Goal: Task Accomplishment & Management: Manage account settings

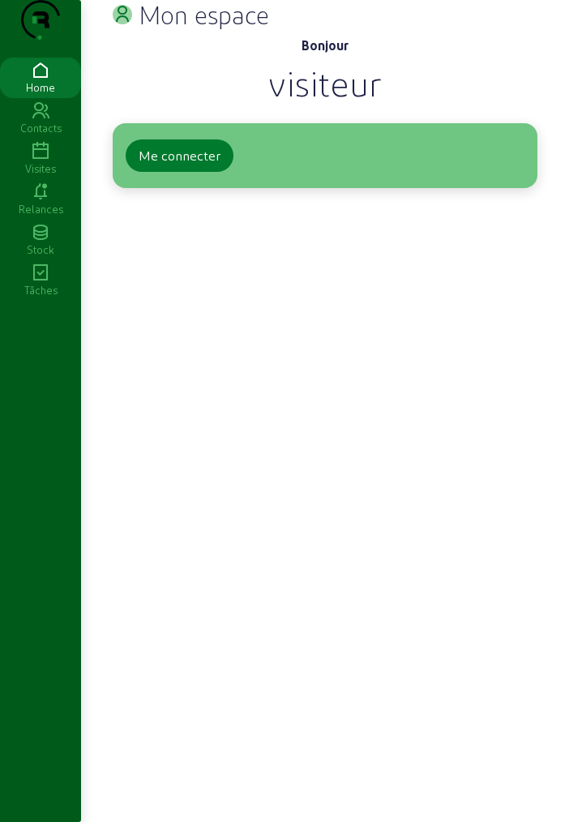
click at [181, 165] on div "Me connecter" at bounding box center [180, 155] width 82 height 19
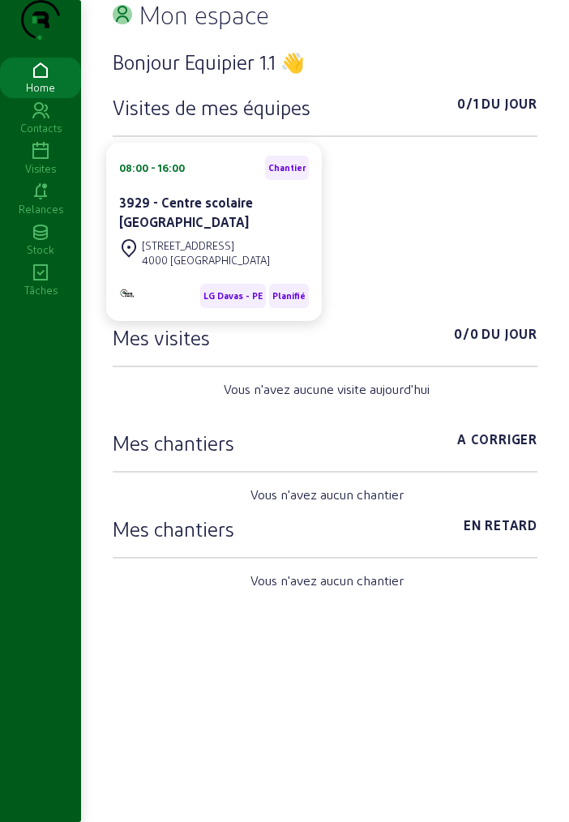
click at [39, 176] on div "Visites" at bounding box center [40, 168] width 81 height 15
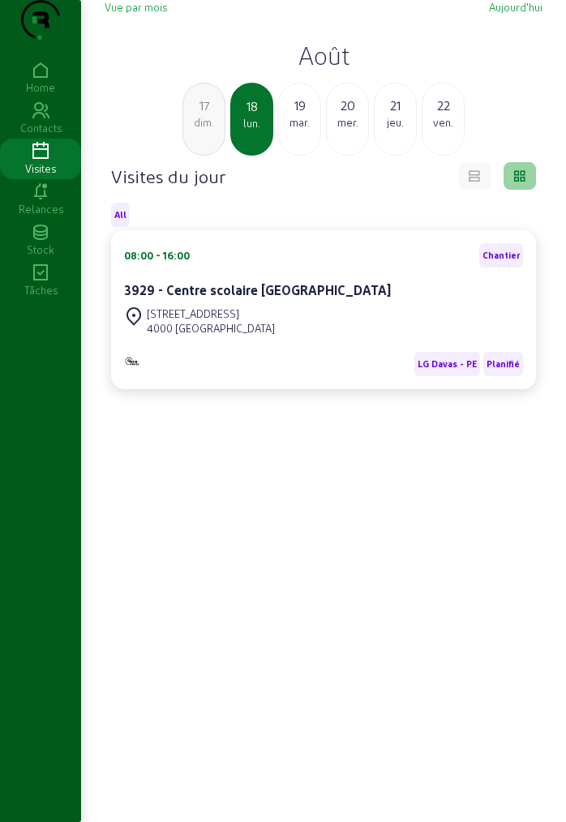
click at [319, 70] on h2 "Août" at bounding box center [324, 55] width 438 height 29
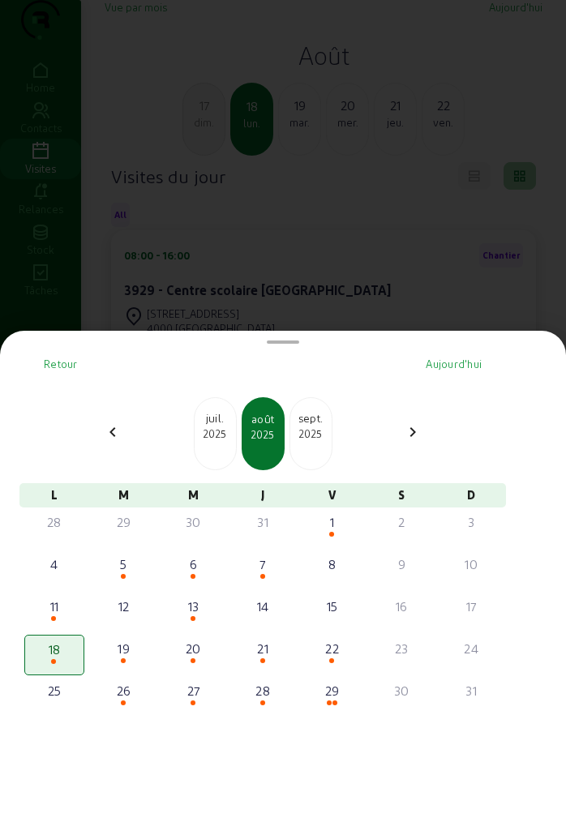
click at [310, 435] on div "2025" at bounding box center [310, 433] width 41 height 15
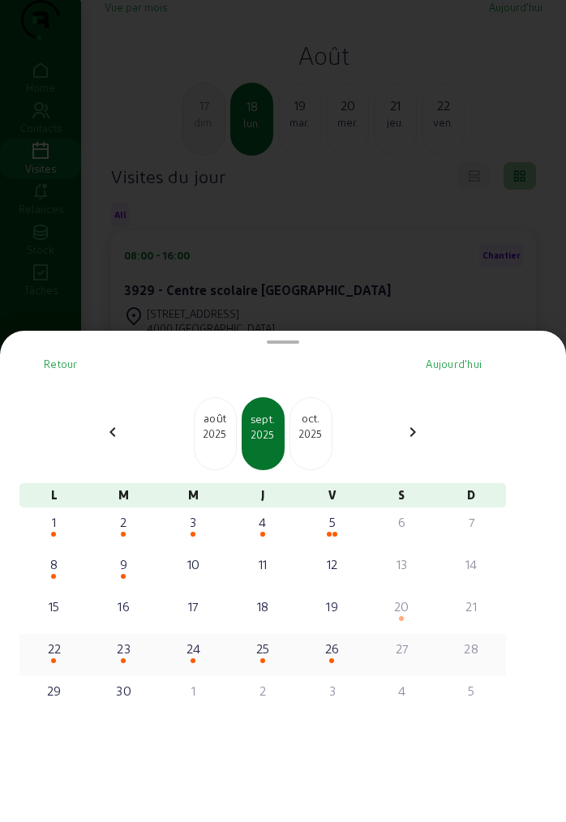
click at [56, 659] on span at bounding box center [53, 660] width 5 height 5
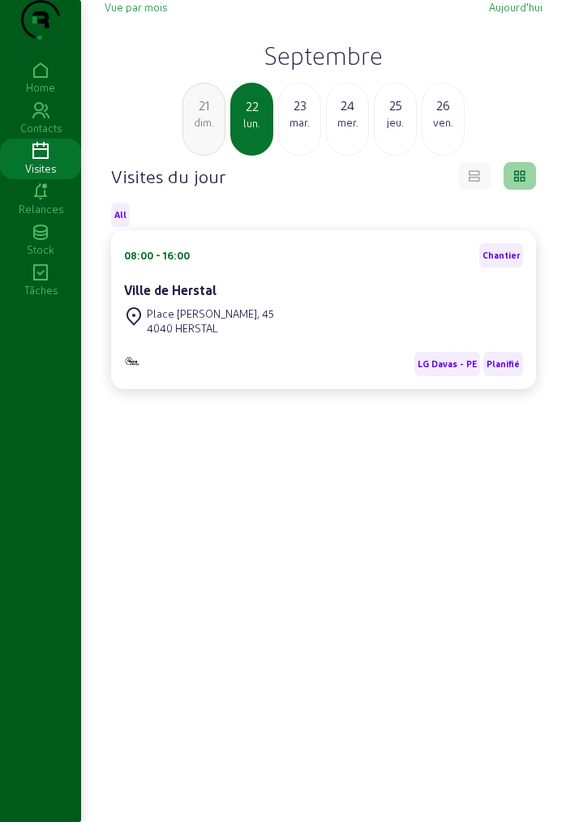
click at [307, 130] on div "mar." at bounding box center [299, 122] width 41 height 15
click at [305, 156] on div "24 mer." at bounding box center [299, 119] width 43 height 73
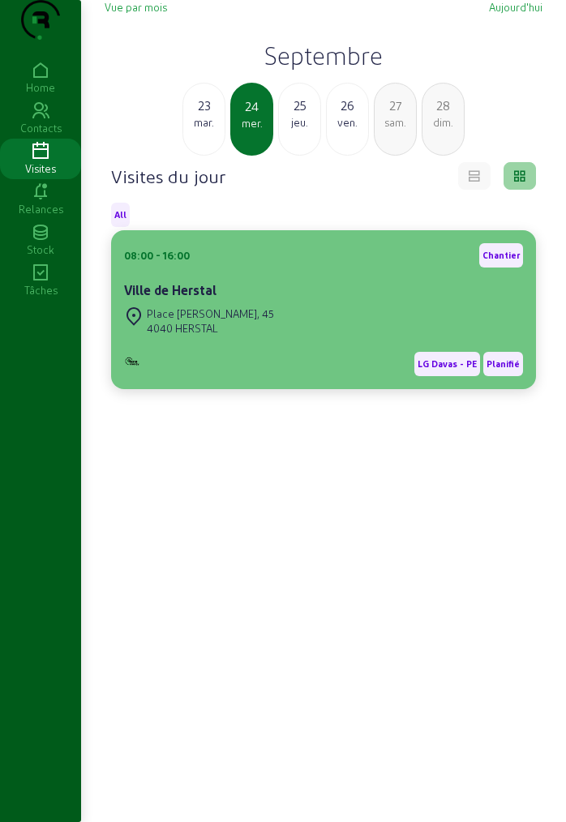
click at [212, 321] on div "Place [PERSON_NAME], 45" at bounding box center [210, 313] width 127 height 15
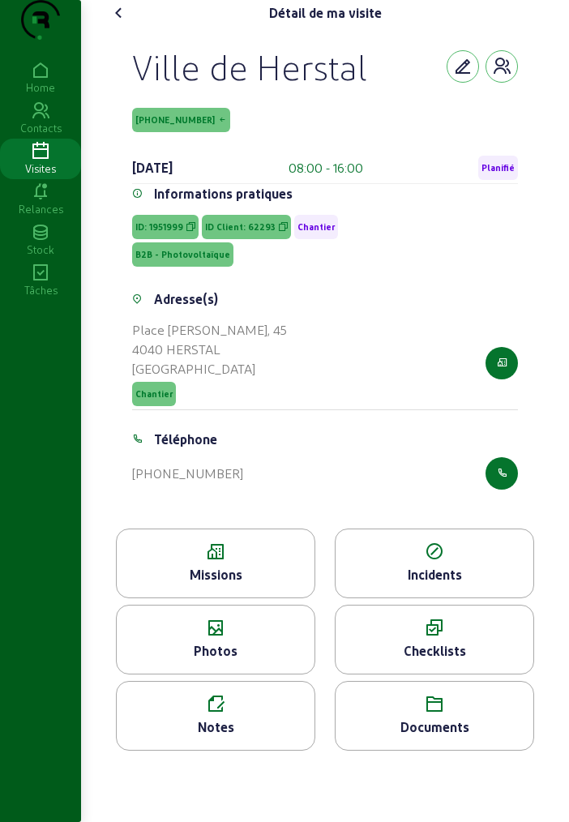
click at [221, 585] on div "Missions" at bounding box center [216, 574] width 198 height 19
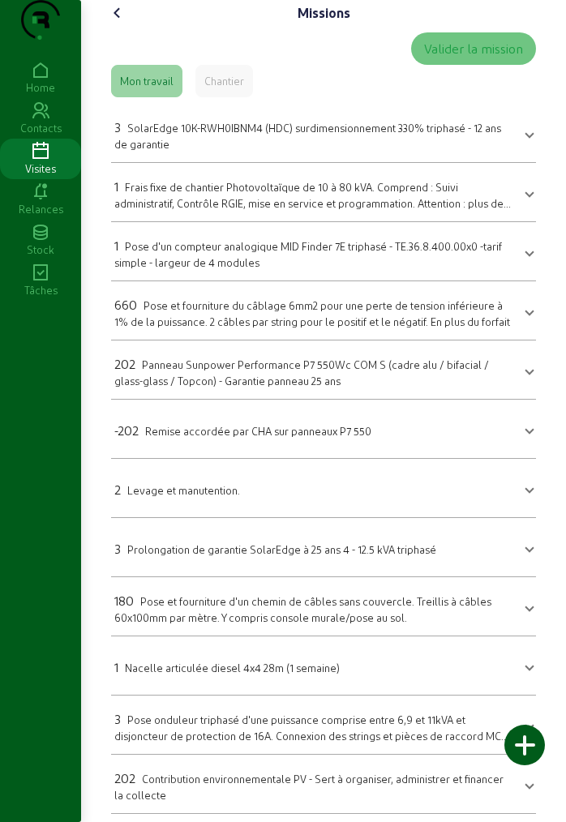
click at [114, 23] on icon at bounding box center [117, 12] width 19 height 19
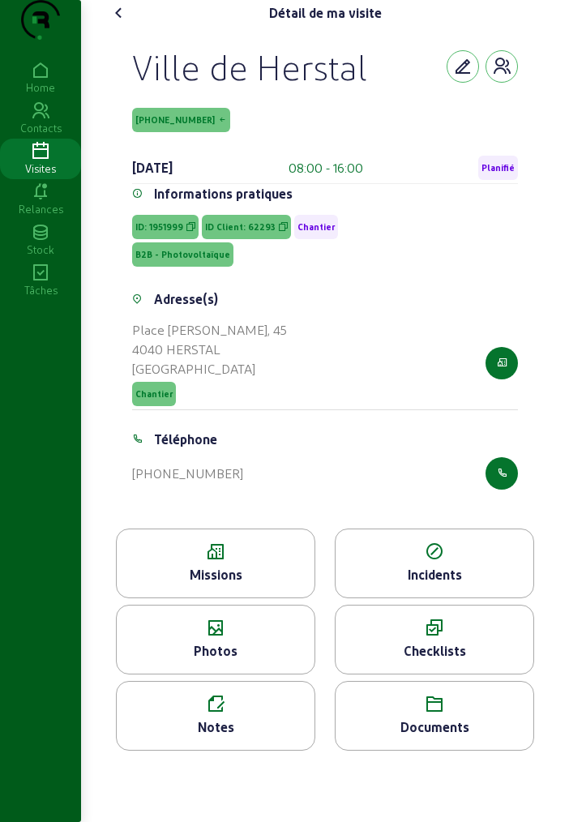
click at [114, 23] on icon at bounding box center [118, 12] width 19 height 19
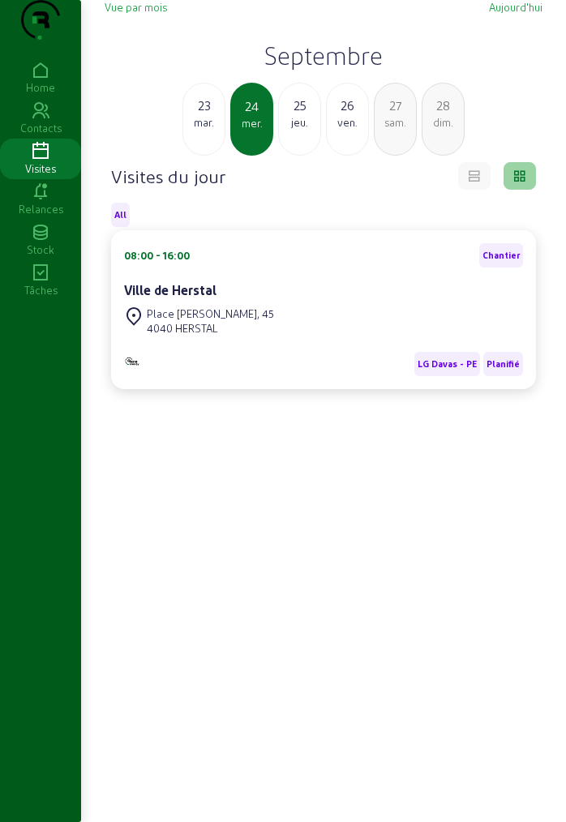
click at [340, 70] on h2 "Septembre" at bounding box center [324, 55] width 438 height 29
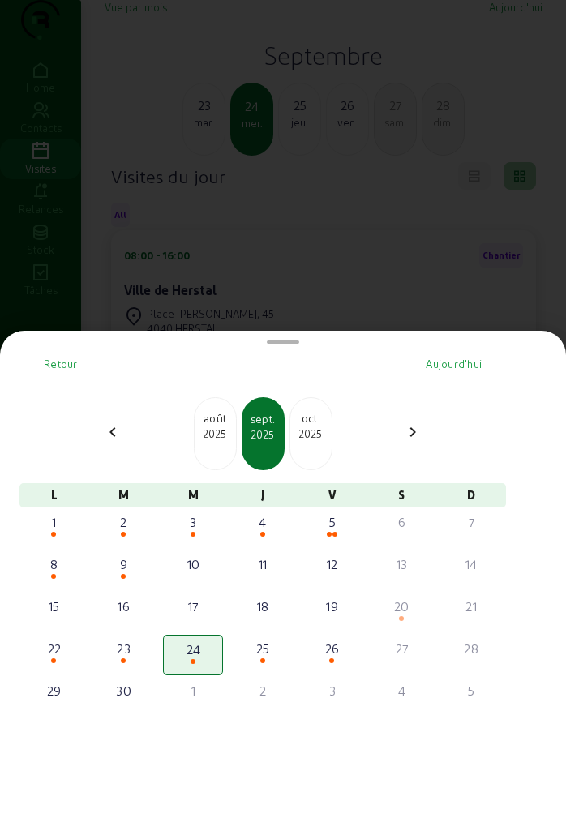
click at [315, 431] on div "2025" at bounding box center [310, 433] width 41 height 15
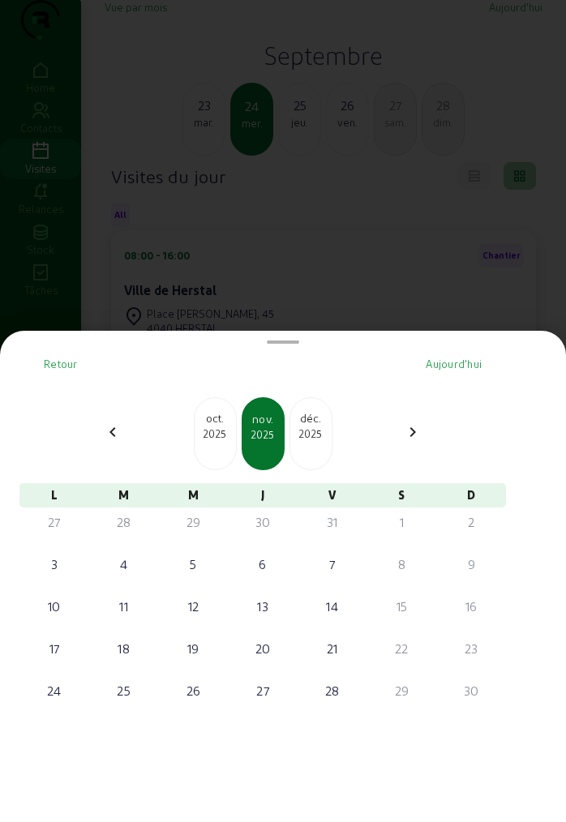
click at [217, 431] on div "2025" at bounding box center [215, 433] width 41 height 15
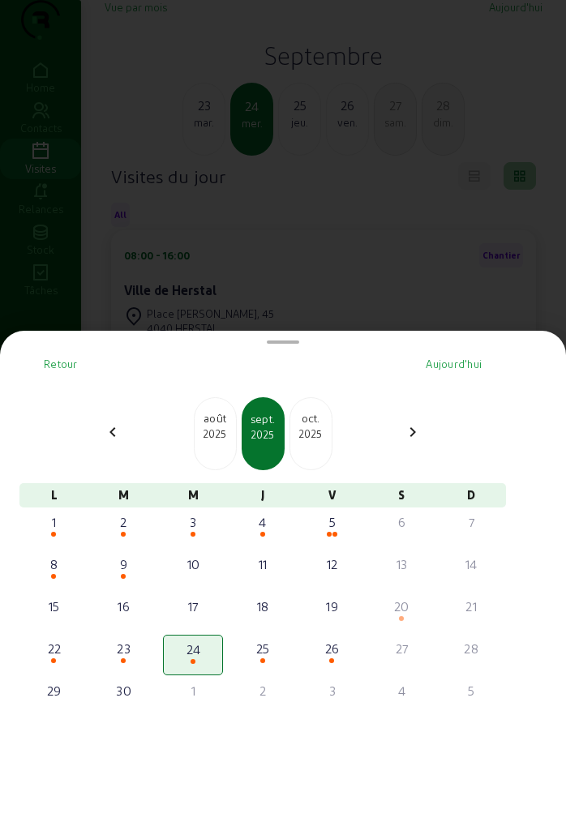
click at [217, 431] on div "2025" at bounding box center [215, 433] width 41 height 15
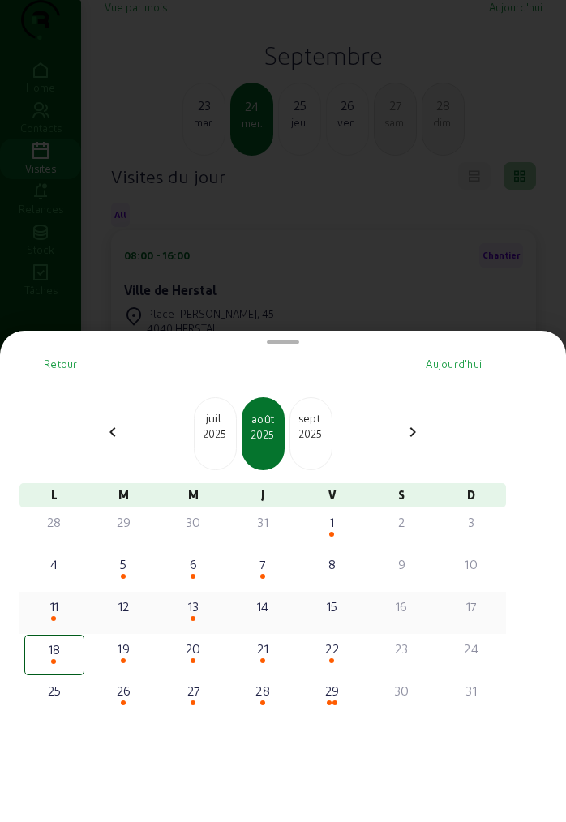
click at [53, 611] on div "11" at bounding box center [54, 606] width 57 height 19
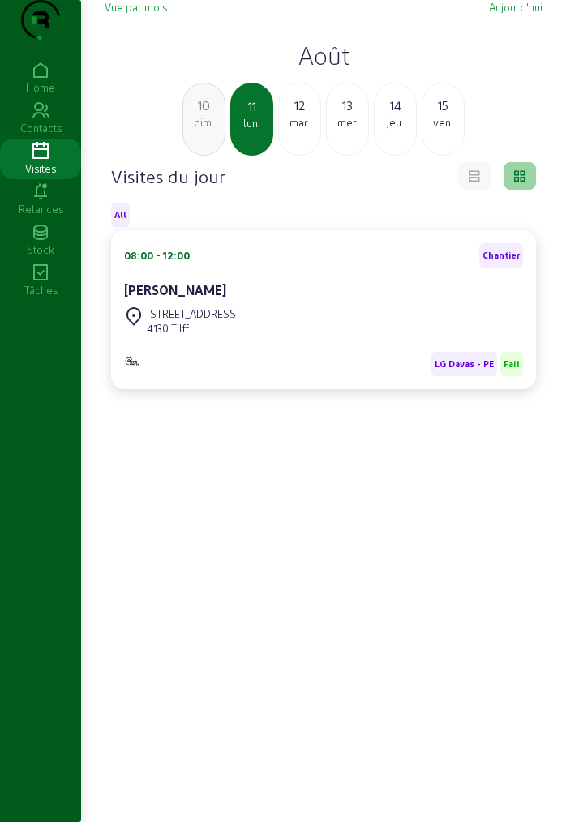
click at [238, 339] on div "[STREET_ADDRESS]" at bounding box center [323, 321] width 399 height 36
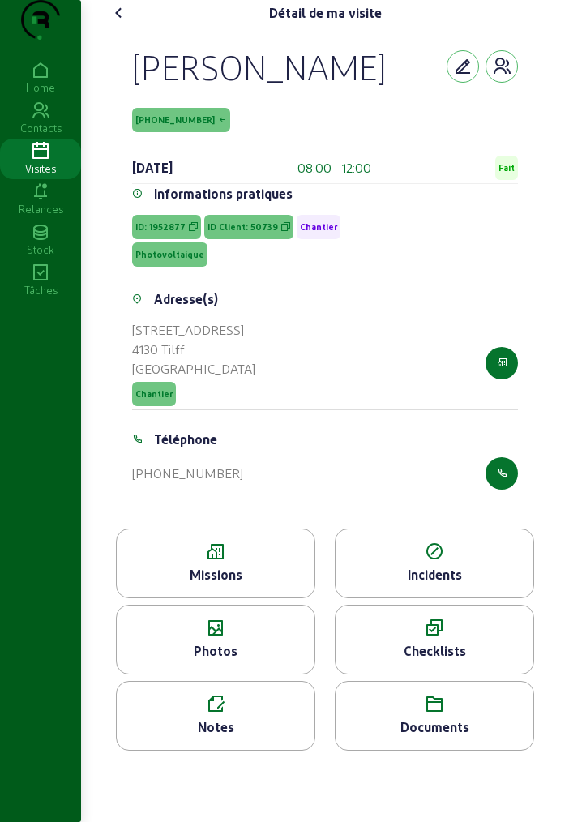
click at [235, 585] on div "Missions" at bounding box center [216, 574] width 198 height 19
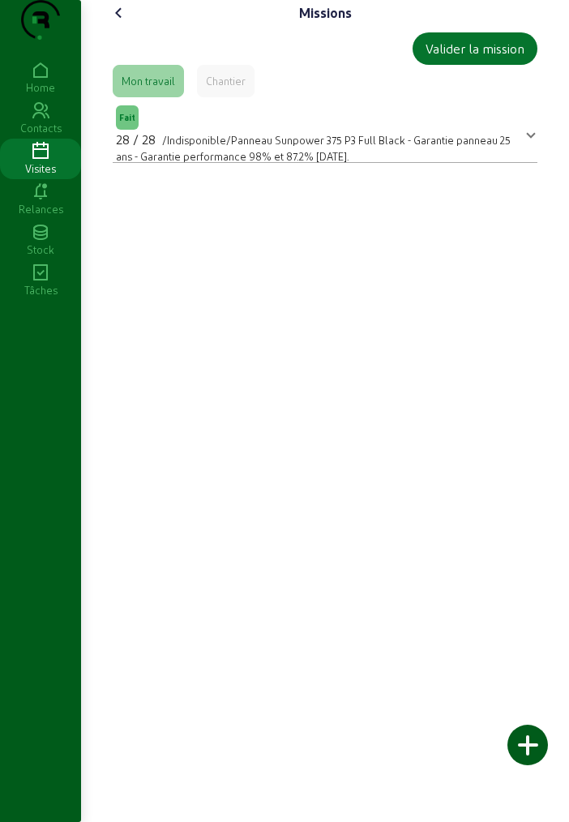
click at [535, 156] on mat-expansion-panel-header "Fait 28 / 28 /Indisponible/Panneau Sunpower 375 P3 Full Black - Garantie pannea…" at bounding box center [325, 132] width 425 height 45
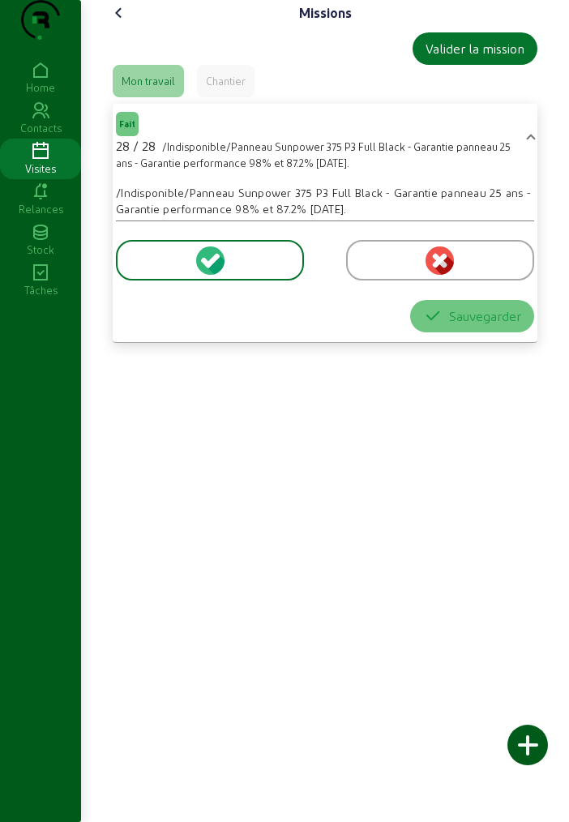
click at [223, 88] on div "Chantier" at bounding box center [226, 81] width 40 height 15
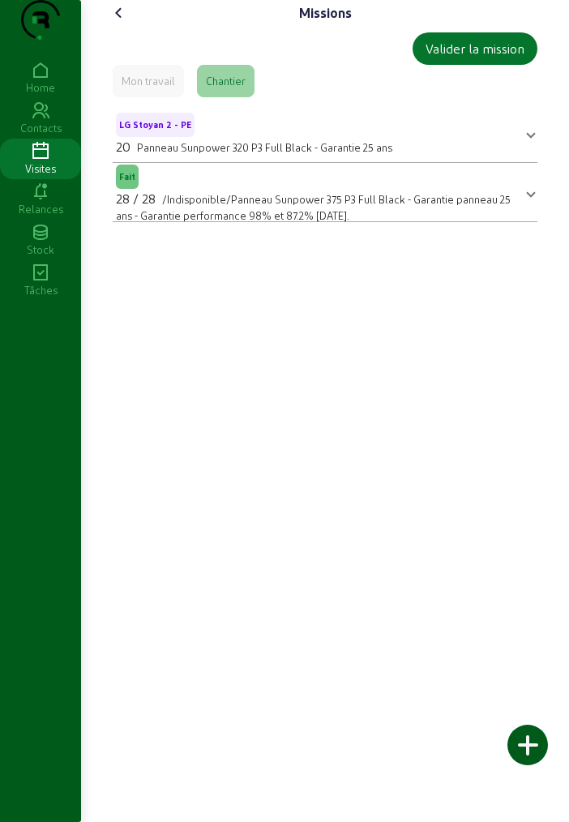
click at [153, 88] on div "Mon travail" at bounding box center [149, 81] width 54 height 15
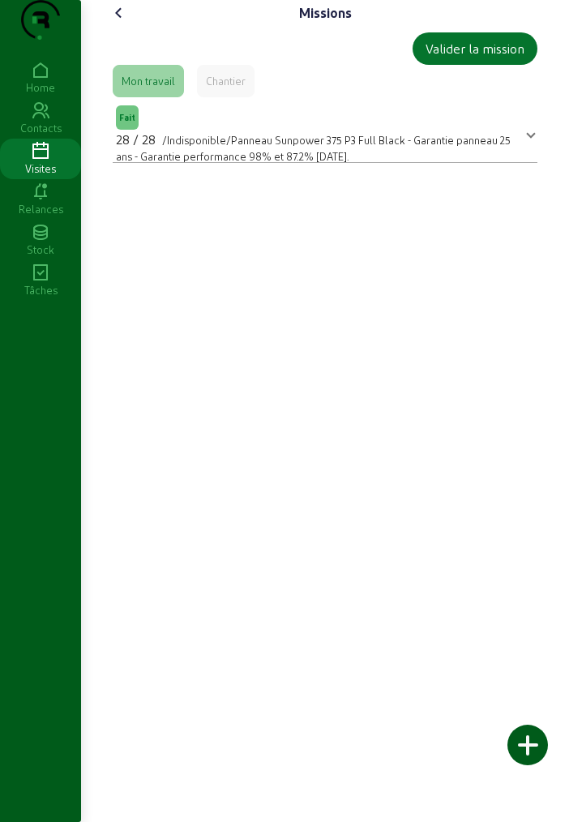
click at [120, 23] on icon at bounding box center [118, 12] width 19 height 19
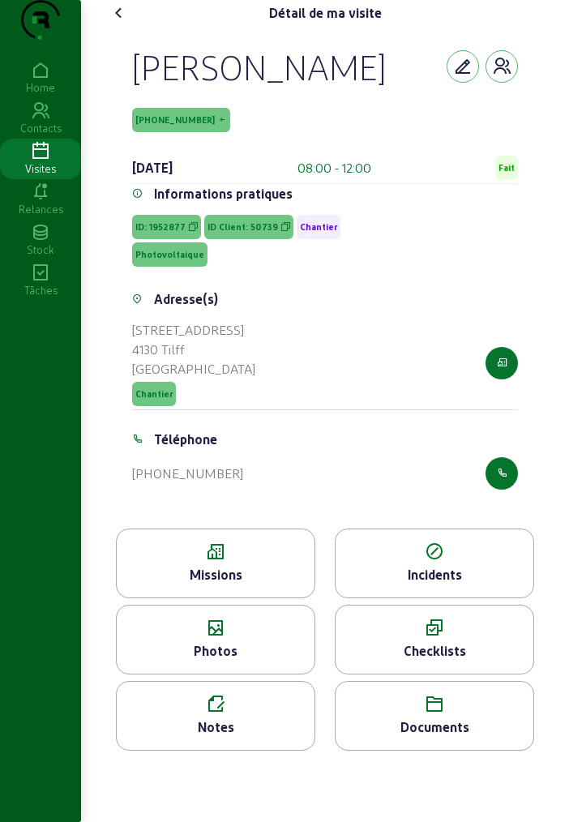
click at [119, 23] on icon at bounding box center [118, 12] width 19 height 19
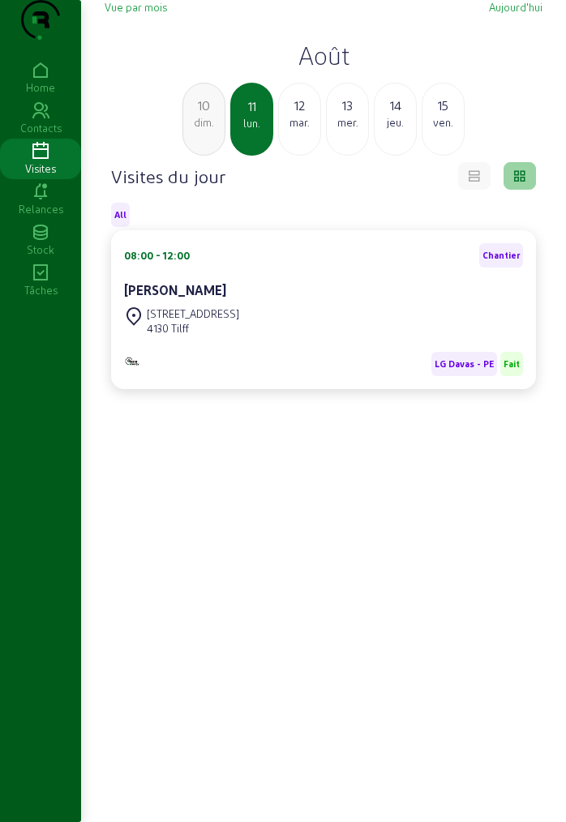
click at [330, 70] on h2 "Août" at bounding box center [324, 55] width 438 height 29
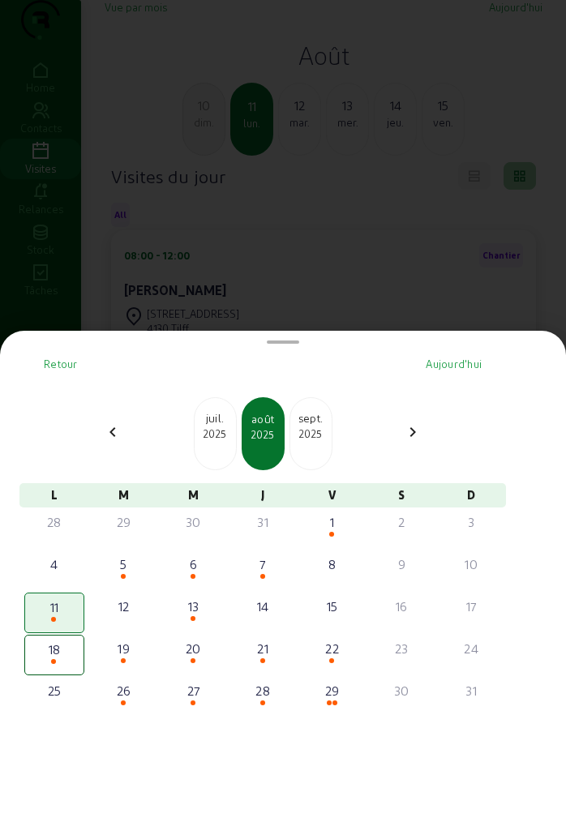
click at [155, 229] on div at bounding box center [283, 411] width 566 height 822
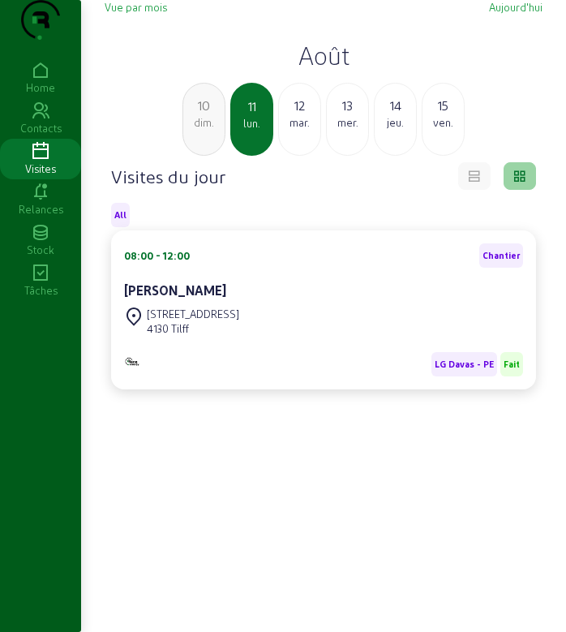
click at [339, 70] on h2 "Août" at bounding box center [324, 55] width 438 height 29
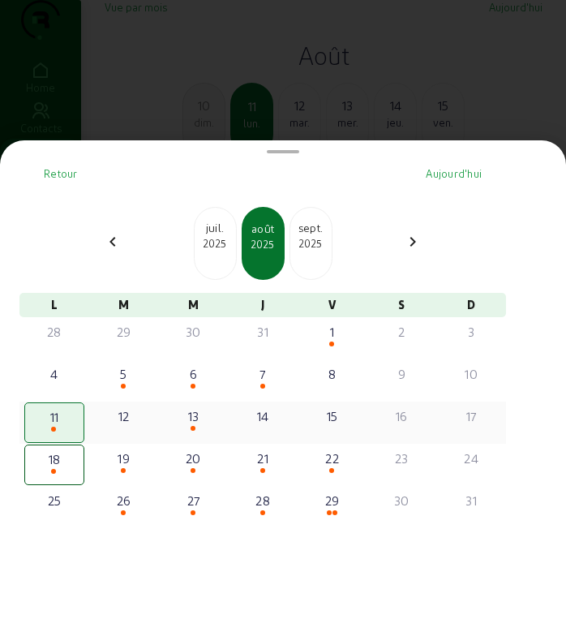
click at [60, 409] on div "11" at bounding box center [54, 416] width 55 height 19
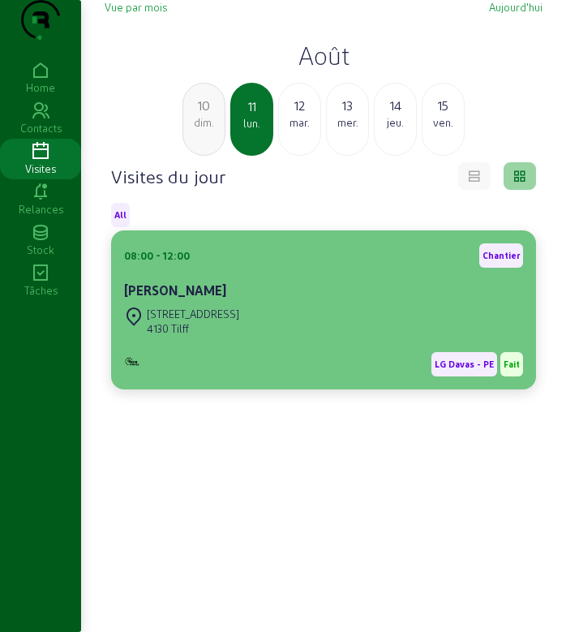
click at [358, 300] on div "[PERSON_NAME]" at bounding box center [323, 290] width 399 height 19
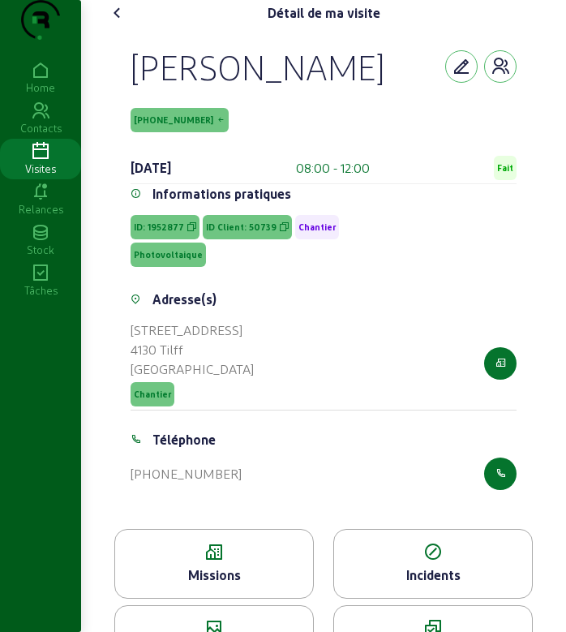
click at [122, 23] on icon at bounding box center [117, 12] width 19 height 19
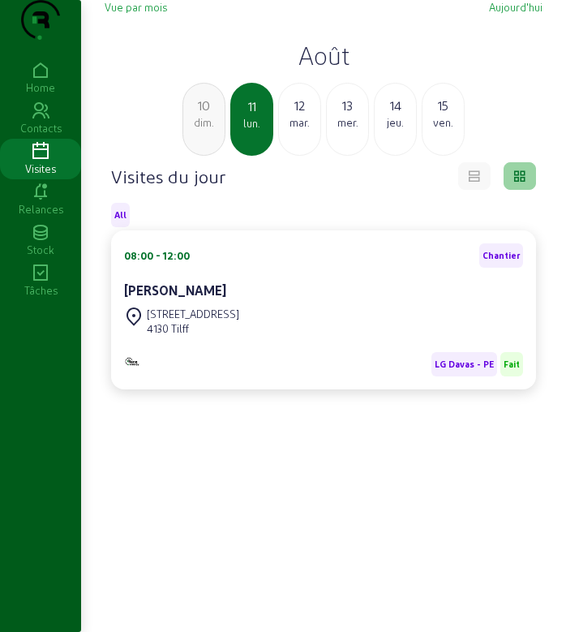
click at [351, 130] on div "mer." at bounding box center [347, 122] width 41 height 15
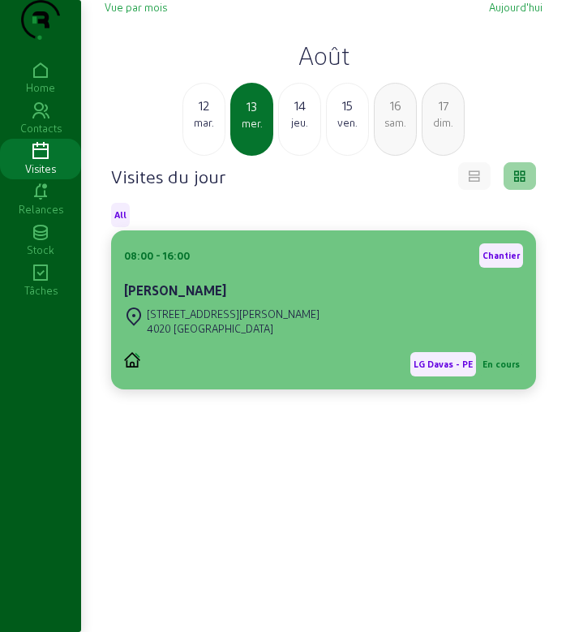
click at [271, 336] on div "4020 [GEOGRAPHIC_DATA]" at bounding box center [233, 328] width 173 height 15
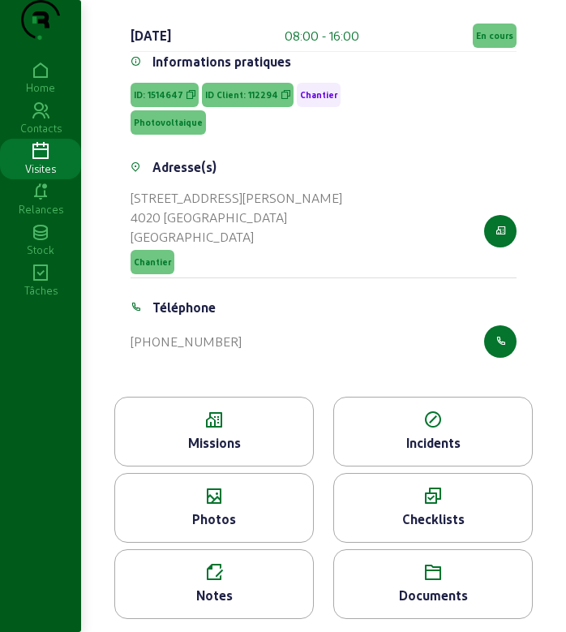
scroll to position [165, 0]
click at [220, 429] on icon at bounding box center [214, 419] width 198 height 19
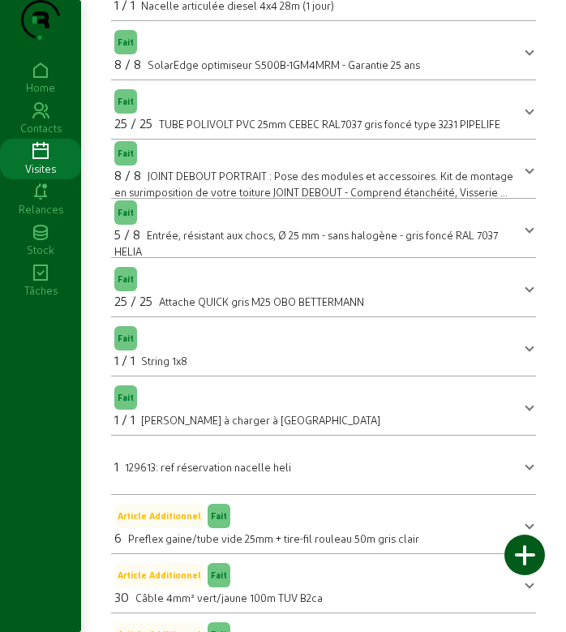
scroll to position [130, 0]
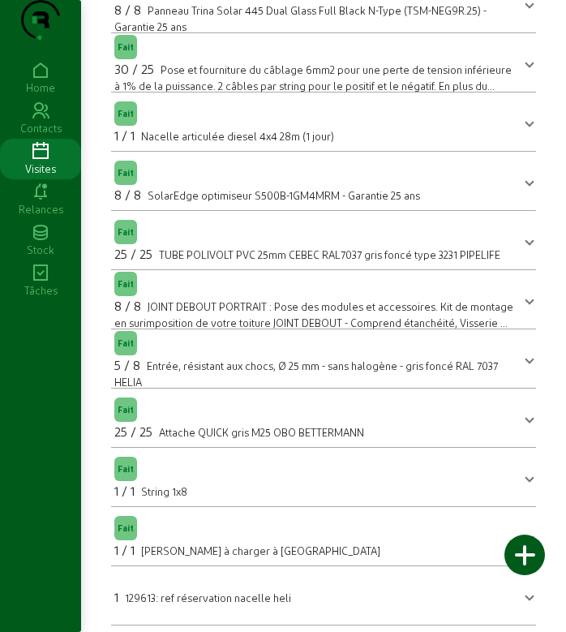
click at [526, 368] on span at bounding box center [529, 358] width 6 height 19
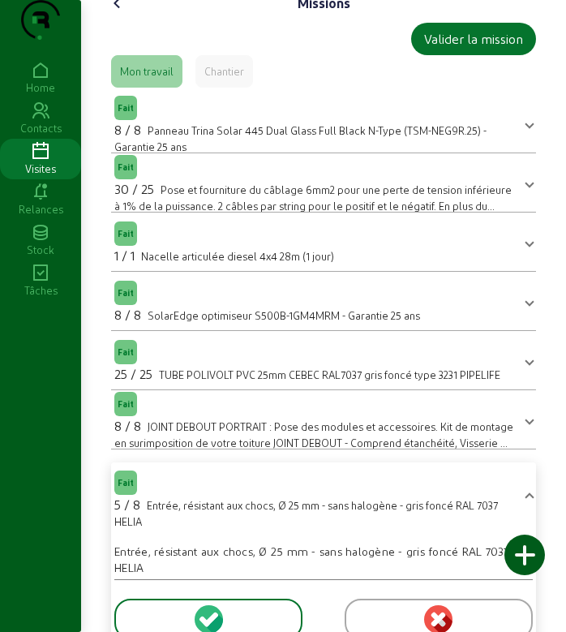
scroll to position [0, 0]
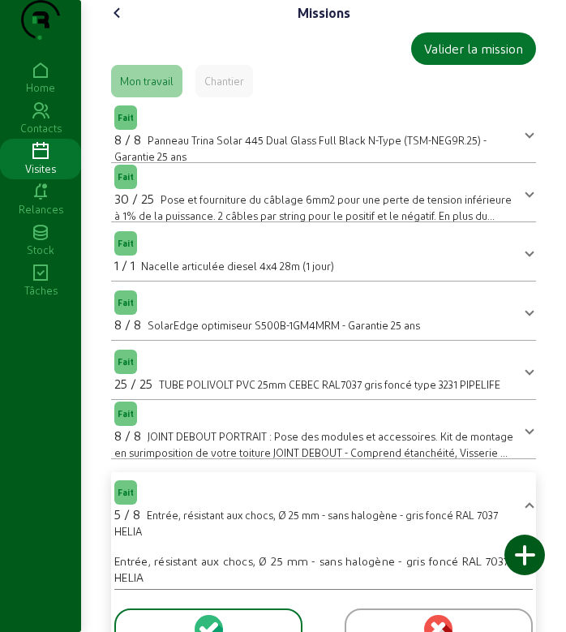
click at [119, 23] on icon at bounding box center [117, 12] width 19 height 19
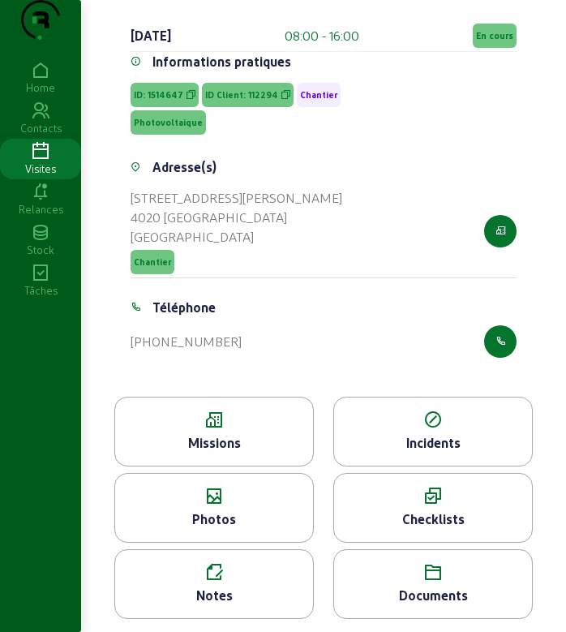
scroll to position [165, 0]
click at [240, 426] on icon at bounding box center [214, 419] width 198 height 19
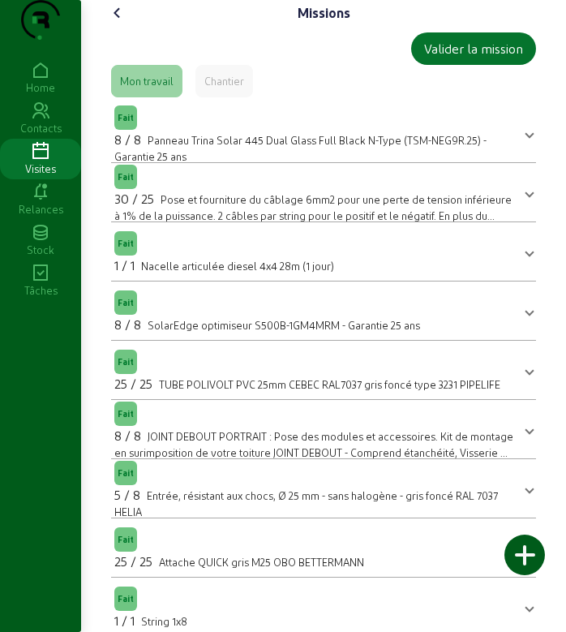
click at [112, 23] on icon at bounding box center [117, 12] width 19 height 19
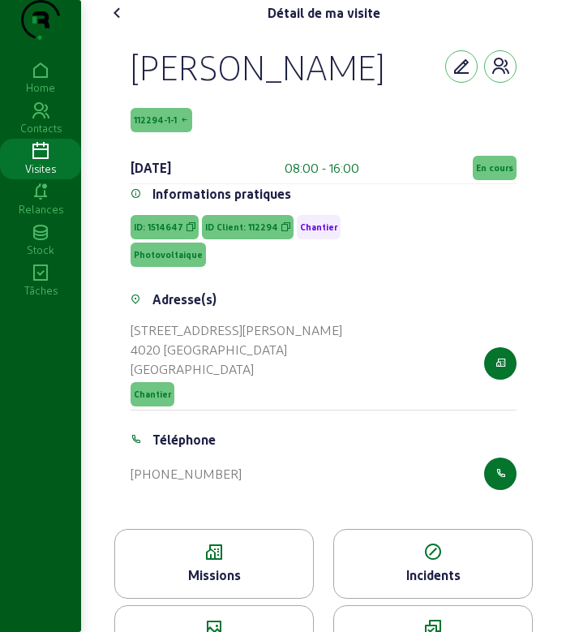
click at [121, 23] on icon at bounding box center [117, 12] width 19 height 19
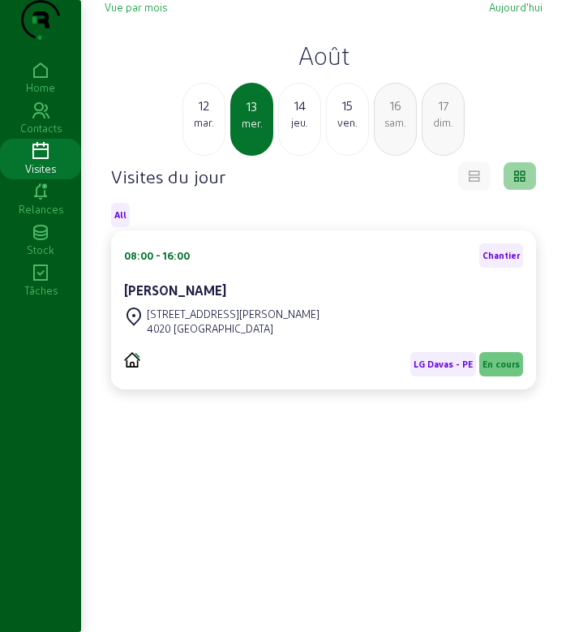
click at [320, 70] on h2 "Août" at bounding box center [324, 55] width 438 height 29
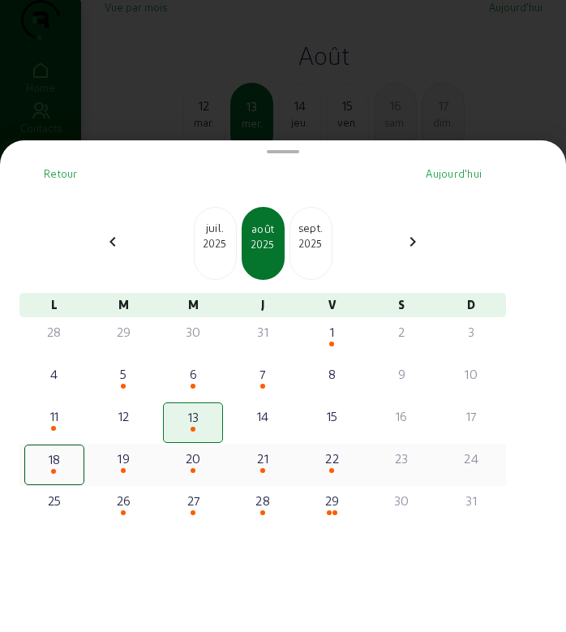
click at [64, 456] on div "18" at bounding box center [54, 458] width 55 height 19
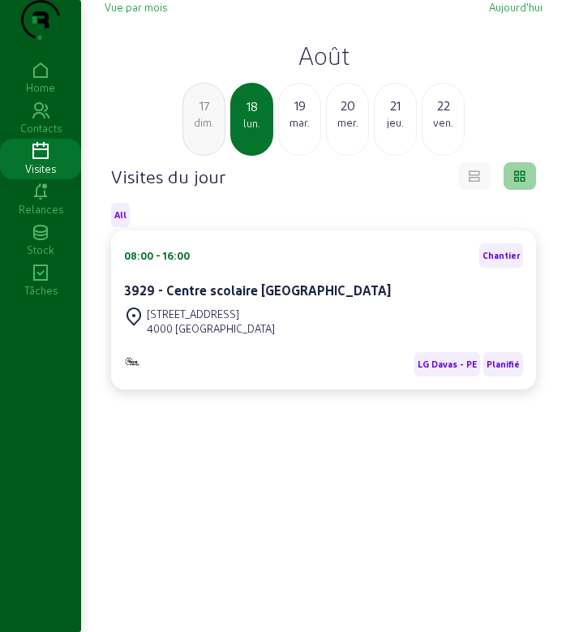
click at [316, 70] on h2 "Août" at bounding box center [324, 55] width 438 height 29
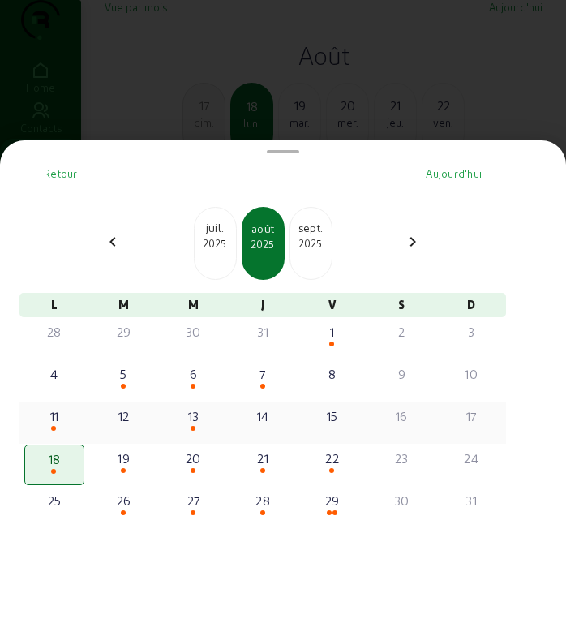
click at [192, 422] on div "13" at bounding box center [193, 415] width 57 height 19
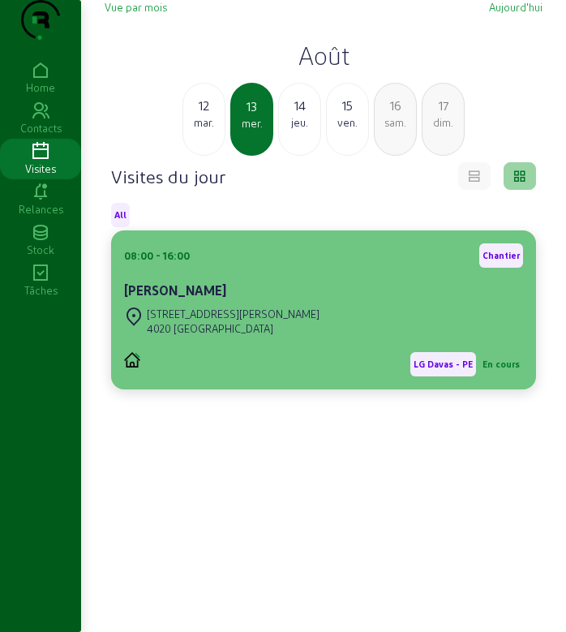
click at [285, 372] on div "LG Davas - PE En cours" at bounding box center [323, 357] width 399 height 37
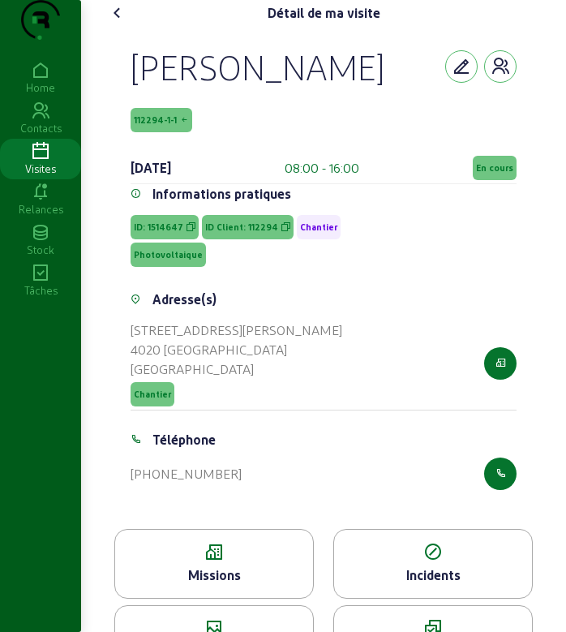
drag, startPoint x: 136, startPoint y: 97, endPoint x: 387, endPoint y: 105, distance: 250.7
click at [384, 88] on div "[PERSON_NAME]" at bounding box center [258, 66] width 254 height 42
copy div "[PERSON_NAME]"
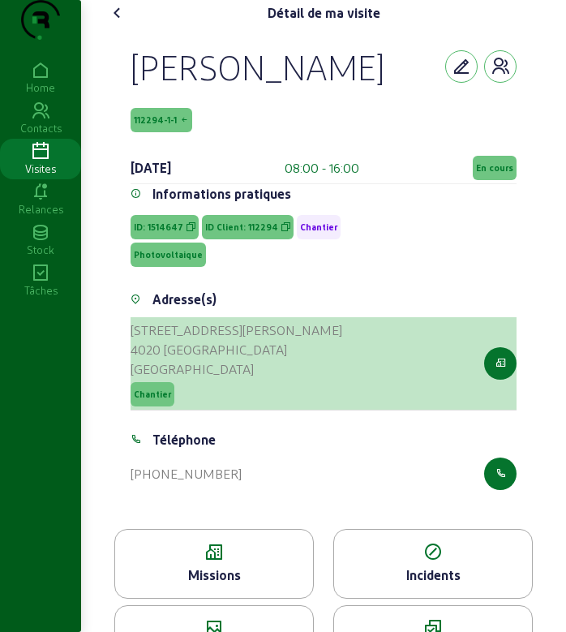
drag, startPoint x: 124, startPoint y: 362, endPoint x: 341, endPoint y: 377, distance: 217.8
click at [341, 377] on div "Adresse(s) [STREET_ADDRESS][PERSON_NAME] Chantier" at bounding box center [323, 359] width 405 height 140
copy cam-list-title "[STREET_ADDRESS][PERSON_NAME]"
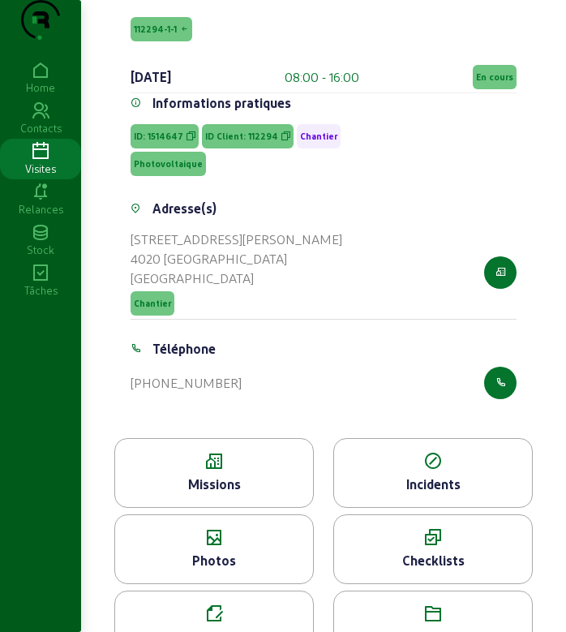
scroll to position [165, 0]
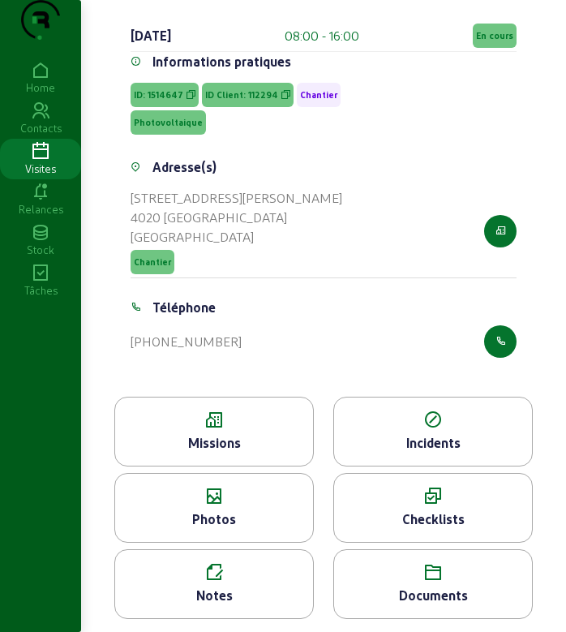
click at [212, 410] on icon at bounding box center [214, 419] width 198 height 19
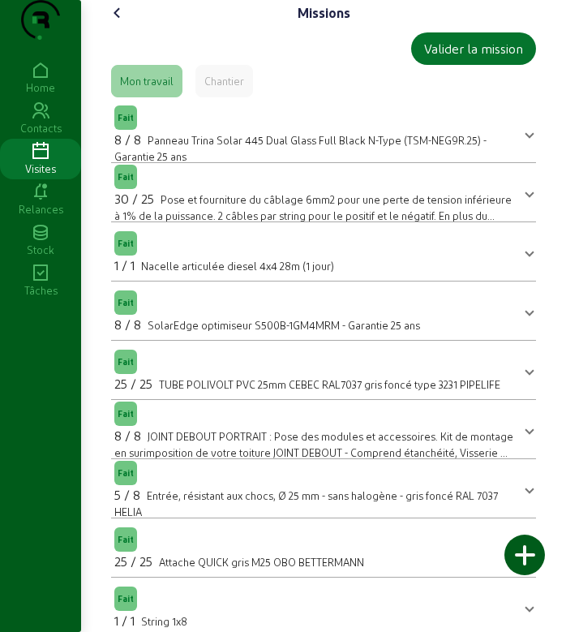
drag, startPoint x: 120, startPoint y: 58, endPoint x: 117, endPoint y: 41, distance: 16.5
click at [117, 26] on cam-font-icon at bounding box center [118, 13] width 26 height 26
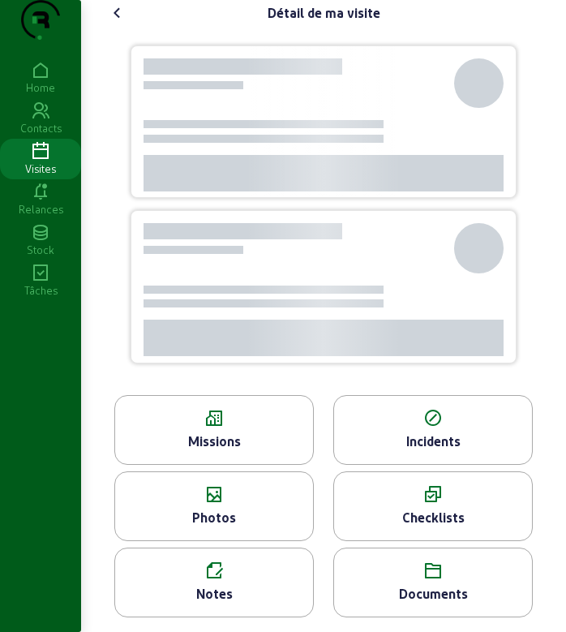
click at [117, 23] on icon at bounding box center [117, 12] width 19 height 19
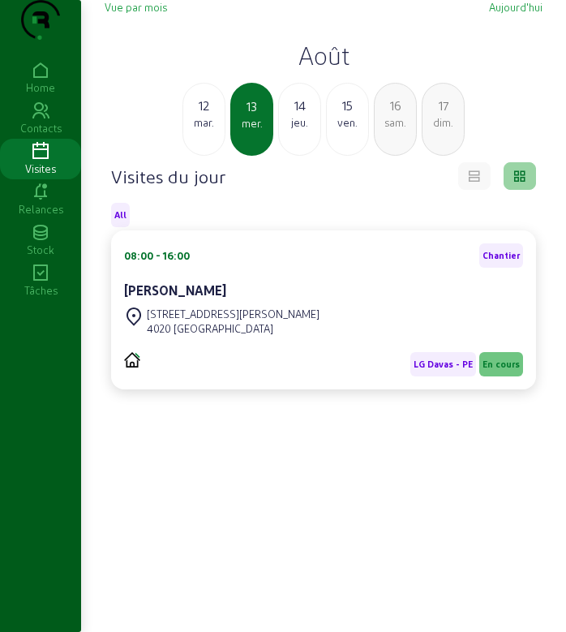
click at [212, 130] on div "mar." at bounding box center [203, 122] width 41 height 15
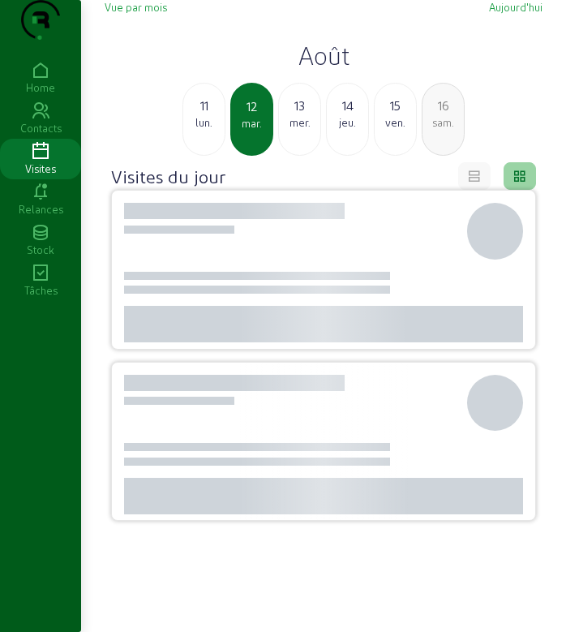
click at [212, 130] on div "lun." at bounding box center [203, 122] width 41 height 15
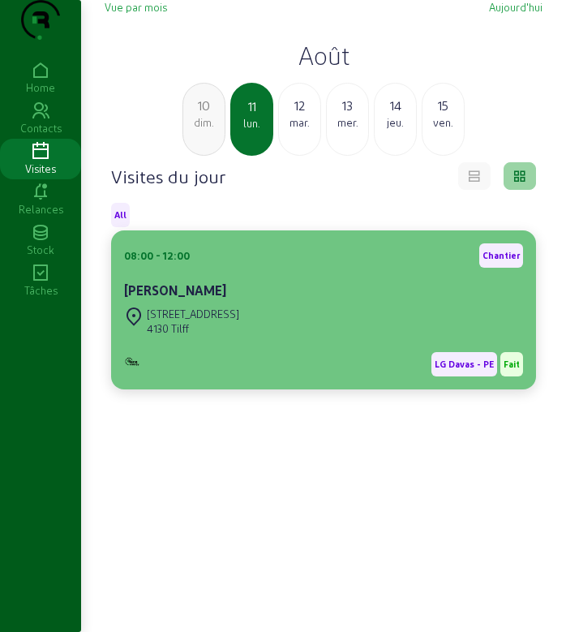
click at [261, 300] on div "[PERSON_NAME]" at bounding box center [323, 290] width 399 height 19
